Goal: Task Accomplishment & Management: Use online tool/utility

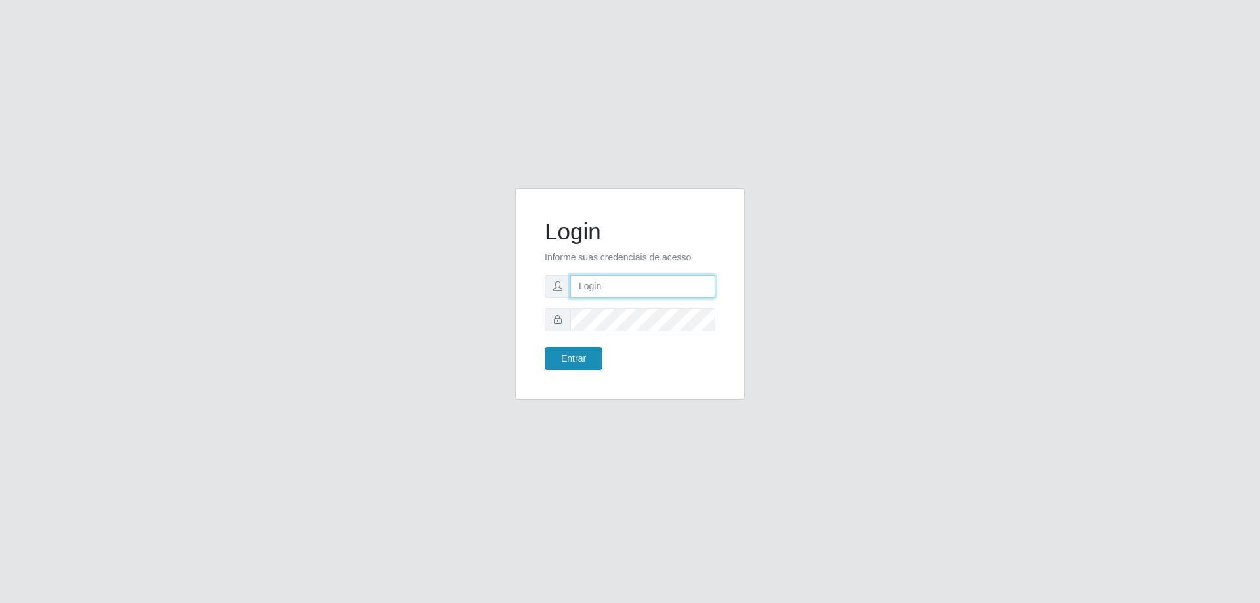
type input "[EMAIL_ADDRESS][DOMAIN_NAME]"
click at [596, 358] on button "Entrar" at bounding box center [574, 358] width 58 height 23
click at [594, 358] on button "Entrar" at bounding box center [574, 358] width 58 height 23
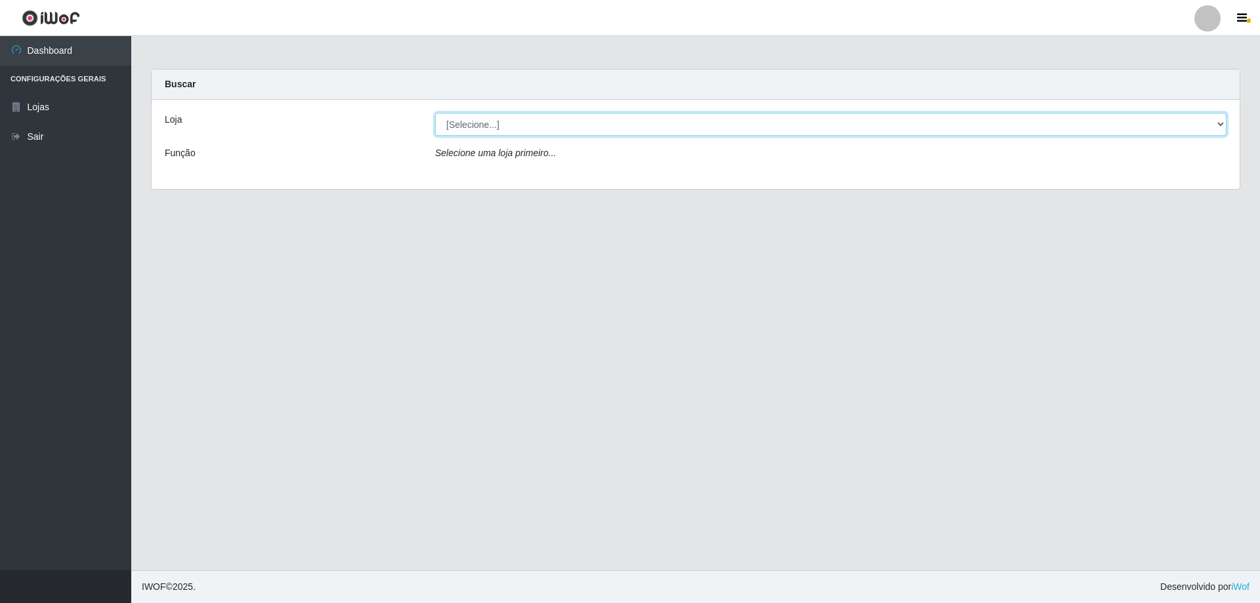
click at [607, 125] on select "[Selecione...] SuperShow Bis - [GEOGRAPHIC_DATA]" at bounding box center [830, 124] width 791 height 23
select select "59"
click at [435, 113] on select "[Selecione...] SuperShow Bis - [GEOGRAPHIC_DATA]" at bounding box center [830, 124] width 791 height 23
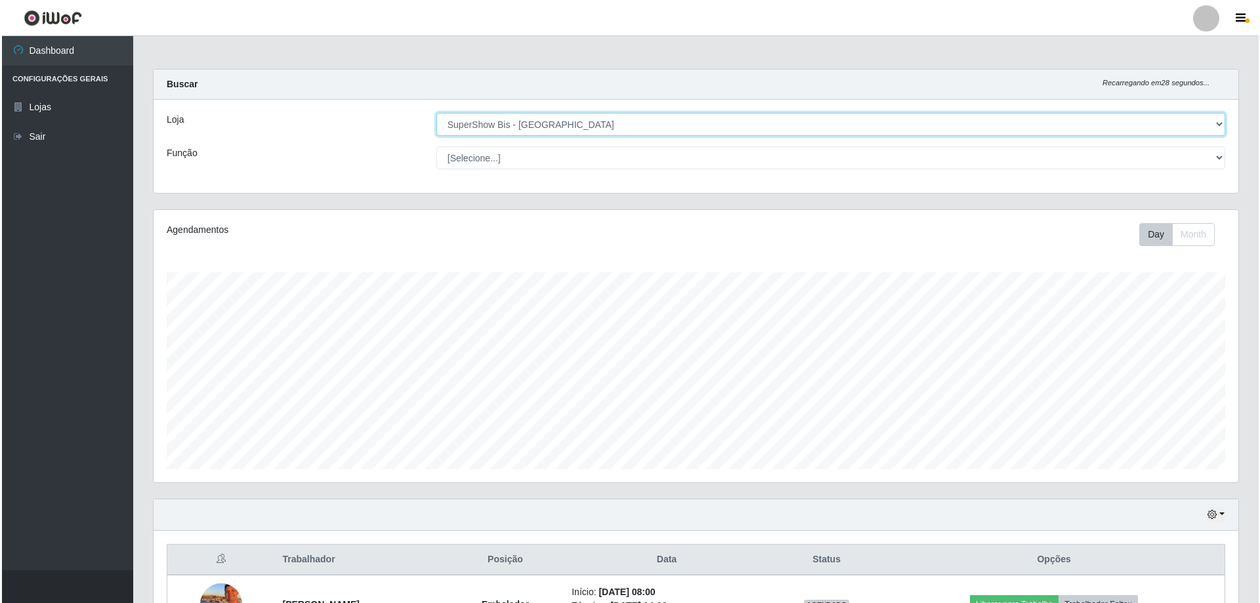
scroll to position [152, 0]
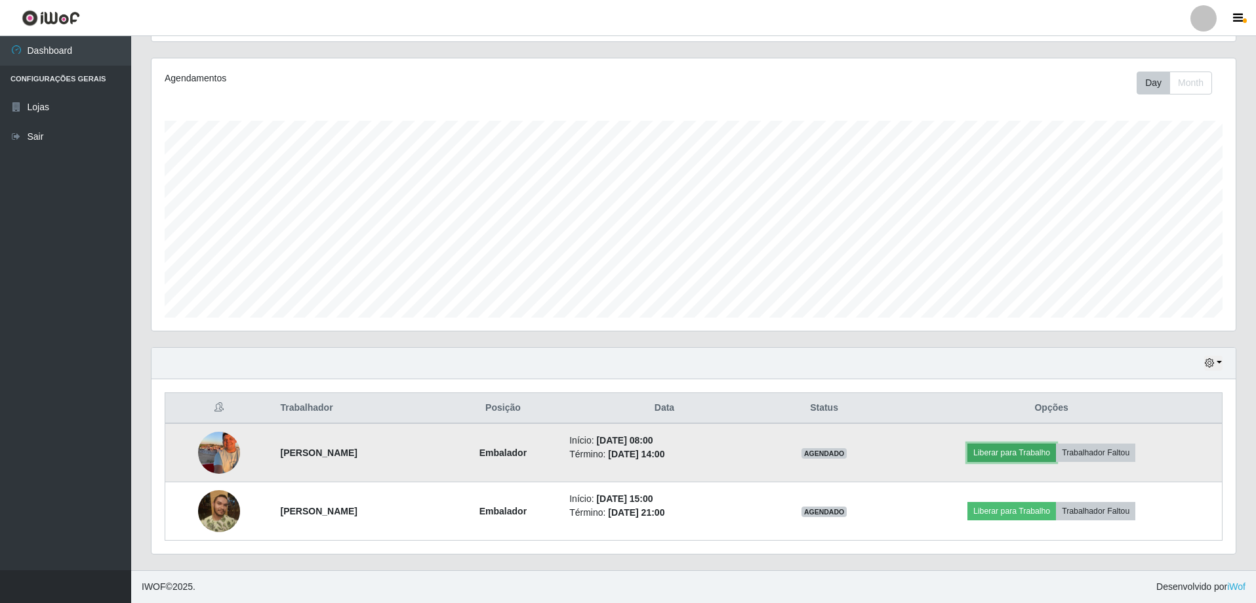
click at [1030, 451] on button "Liberar para Trabalho" at bounding box center [1012, 452] width 89 height 18
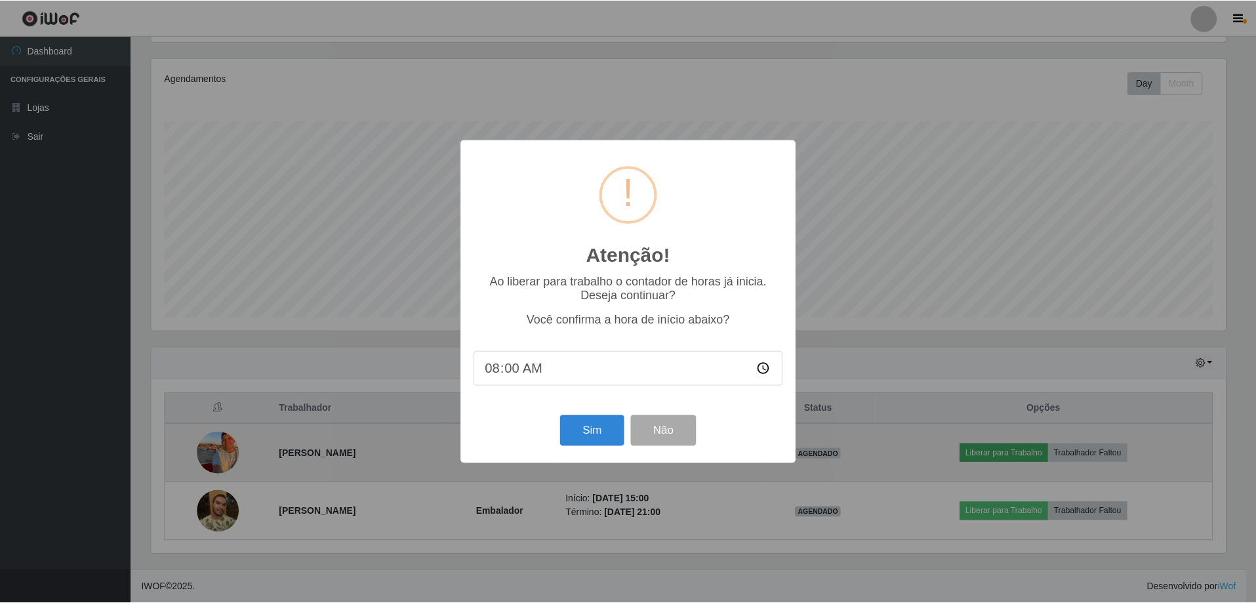
scroll to position [272, 1078]
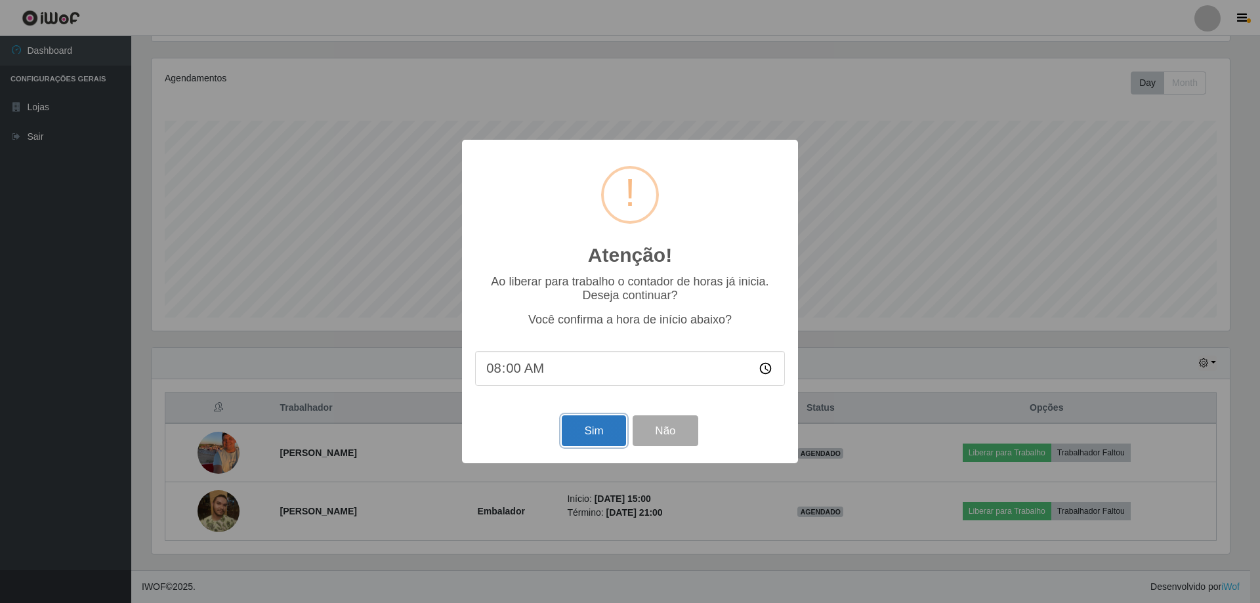
click at [598, 433] on button "Sim" at bounding box center [594, 430] width 64 height 31
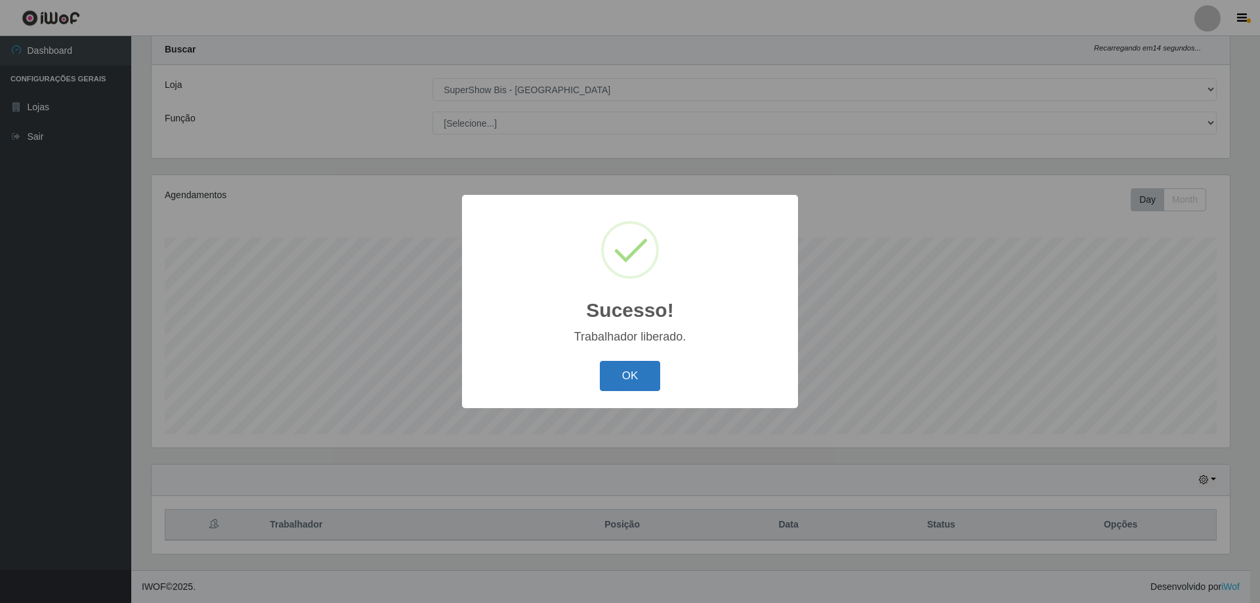
click at [628, 382] on button "OK" at bounding box center [630, 376] width 61 height 31
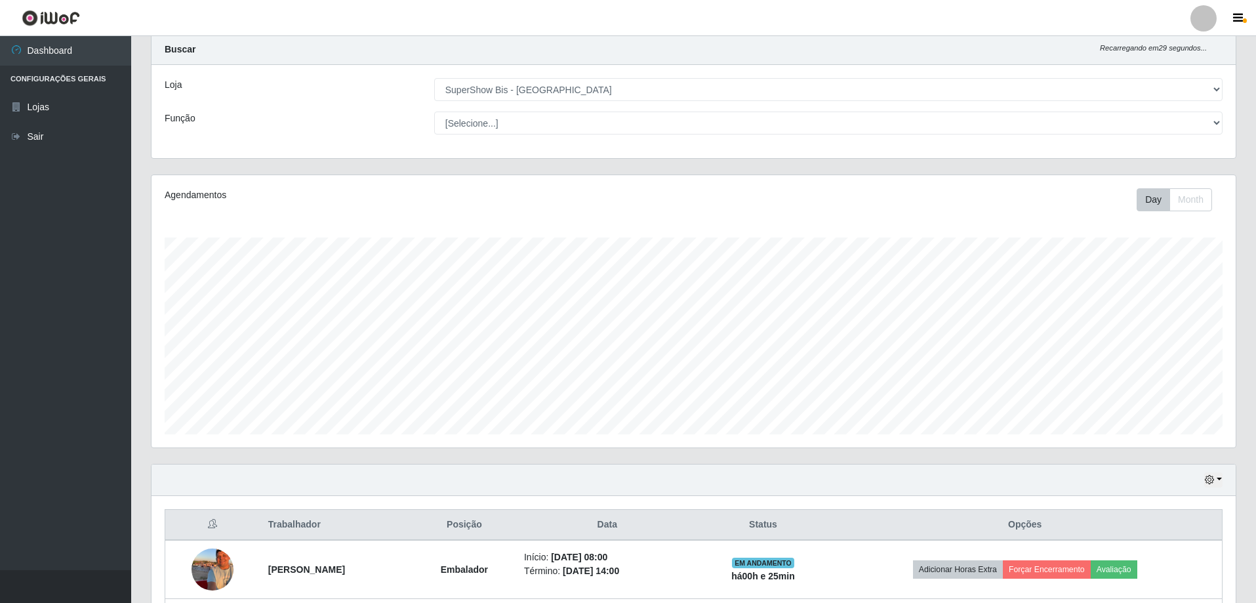
scroll to position [152, 0]
